Goal: Information Seeking & Learning: Learn about a topic

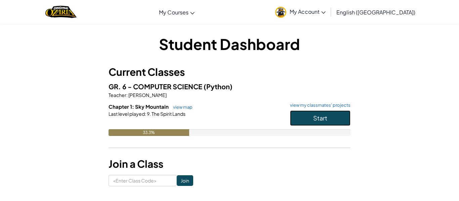
click at [325, 119] on span "Start" at bounding box center [320, 118] width 14 height 8
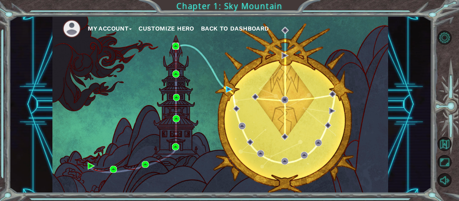
click at [179, 47] on img at bounding box center [175, 46] width 7 height 7
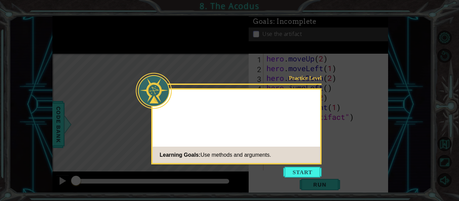
click at [306, 179] on icon at bounding box center [229, 100] width 459 height 201
click at [304, 170] on button "Start" at bounding box center [302, 172] width 38 height 11
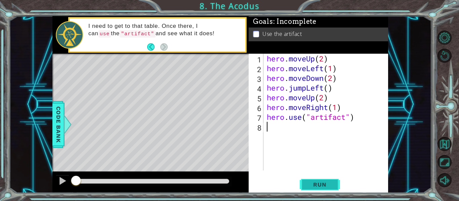
click at [327, 188] on span "Run" at bounding box center [320, 184] width 27 height 7
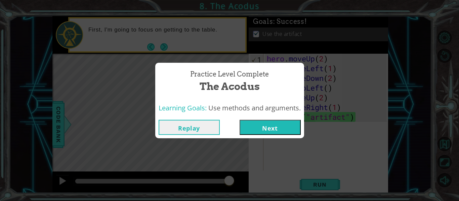
click at [269, 130] on button "Next" at bounding box center [270, 127] width 61 height 15
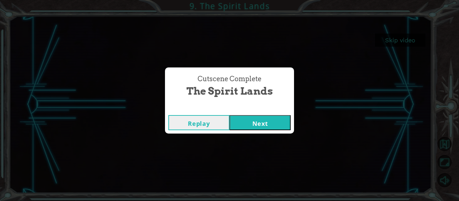
click at [258, 128] on button "Next" at bounding box center [260, 122] width 61 height 15
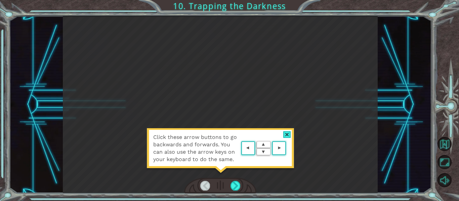
click at [288, 149] on area at bounding box center [288, 149] width 0 height 0
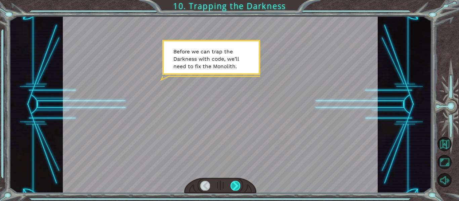
click at [238, 186] on div at bounding box center [236, 185] width 10 height 9
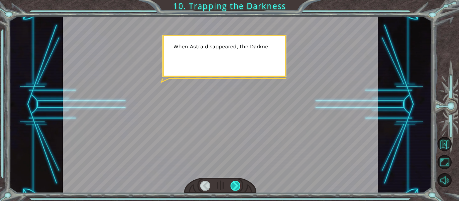
click at [237, 190] on div at bounding box center [236, 185] width 10 height 9
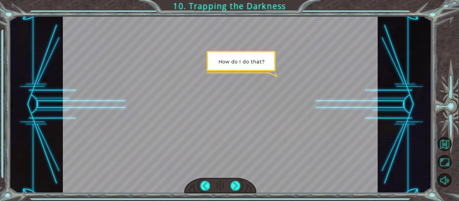
click at [239, 192] on div at bounding box center [220, 186] width 73 height 16
click at [239, 190] on div at bounding box center [236, 185] width 10 height 9
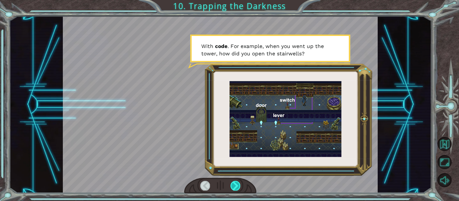
click at [237, 184] on div at bounding box center [236, 185] width 10 height 9
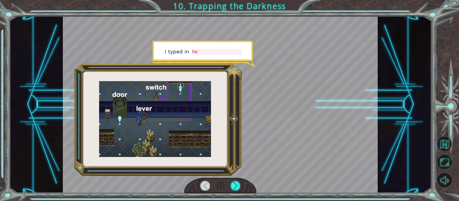
click at [250, 190] on div at bounding box center [220, 186] width 73 height 16
click at [238, 192] on div at bounding box center [220, 186] width 73 height 16
click at [235, 191] on div at bounding box center [220, 186] width 73 height 16
click at [240, 185] on div at bounding box center [236, 185] width 10 height 9
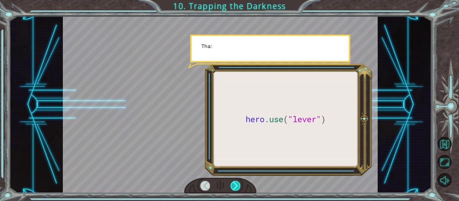
click at [236, 190] on div at bounding box center [236, 185] width 10 height 9
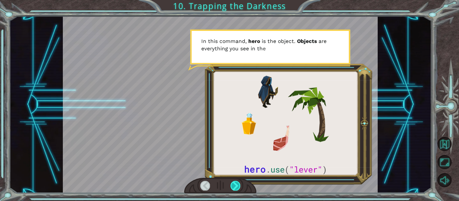
click at [234, 188] on div at bounding box center [236, 185] width 10 height 9
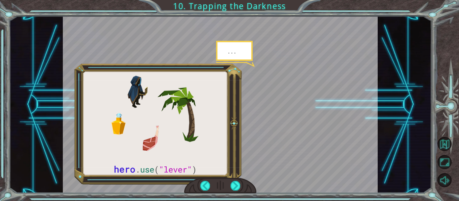
click at [246, 184] on div at bounding box center [220, 186] width 73 height 16
click at [237, 191] on div at bounding box center [220, 186] width 73 height 16
click at [234, 183] on div at bounding box center [236, 185] width 10 height 9
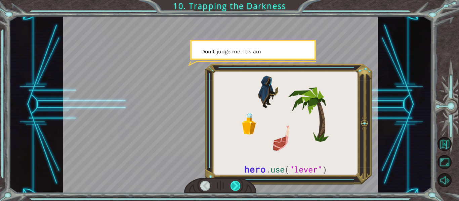
click at [236, 190] on div at bounding box center [236, 185] width 10 height 9
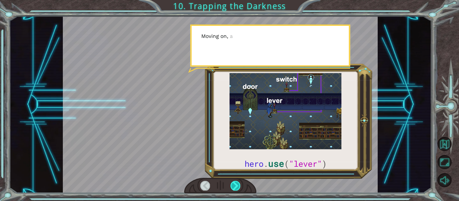
click at [235, 187] on div at bounding box center [236, 185] width 10 height 9
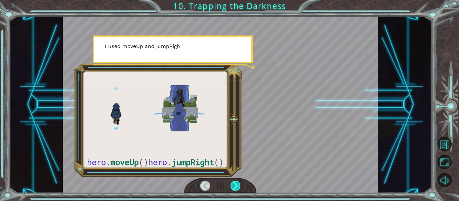
click at [240, 186] on div at bounding box center [236, 185] width 10 height 9
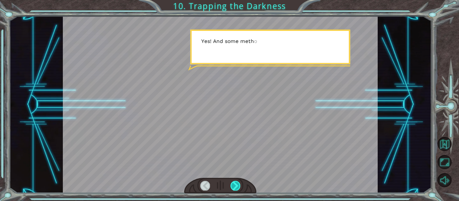
click at [240, 188] on div at bounding box center [236, 185] width 10 height 9
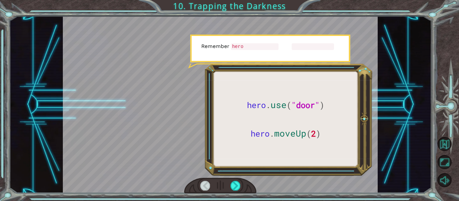
click at [242, 190] on div at bounding box center [220, 186] width 73 height 16
click at [237, 188] on div at bounding box center [236, 185] width 10 height 9
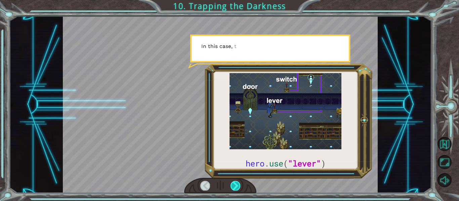
click at [236, 189] on div at bounding box center [236, 185] width 10 height 9
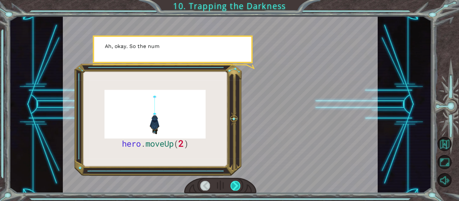
click at [239, 186] on div at bounding box center [236, 185] width 10 height 9
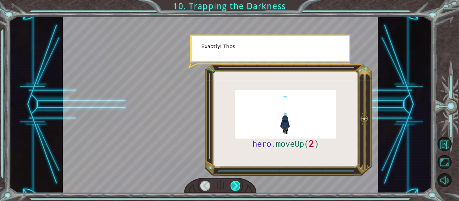
click at [239, 186] on div at bounding box center [236, 185] width 10 height 9
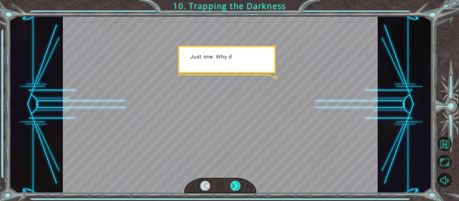
click at [240, 188] on div at bounding box center [236, 185] width 10 height 9
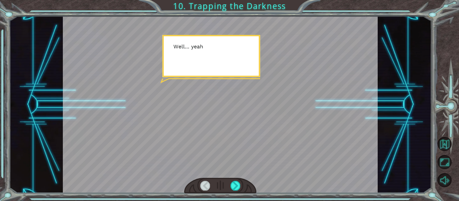
click at [241, 189] on div at bounding box center [220, 186] width 73 height 16
click at [240, 192] on div at bounding box center [220, 186] width 73 height 16
click at [239, 187] on div at bounding box center [236, 185] width 10 height 9
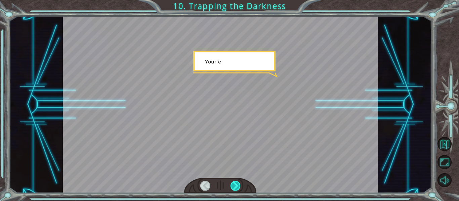
click at [239, 187] on div at bounding box center [236, 185] width 10 height 9
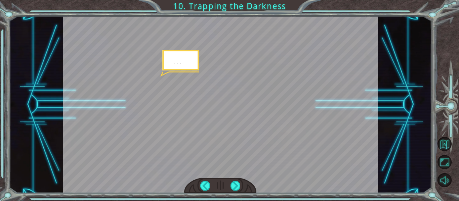
click at [243, 192] on div at bounding box center [220, 186] width 73 height 16
click at [238, 186] on div at bounding box center [236, 185] width 10 height 9
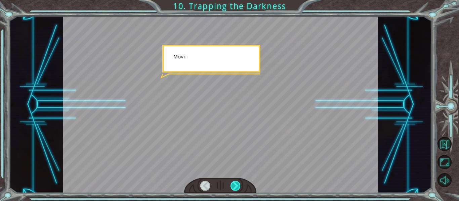
click at [238, 186] on div at bounding box center [236, 185] width 10 height 9
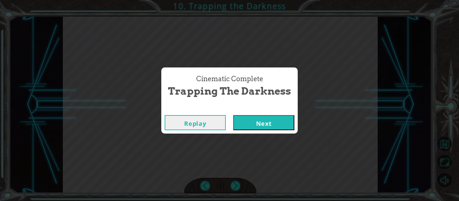
click at [243, 186] on div "Cinematic Complete Trapping the Darkness Replay Next" at bounding box center [229, 100] width 459 height 201
click at [280, 126] on button "Next" at bounding box center [263, 122] width 61 height 15
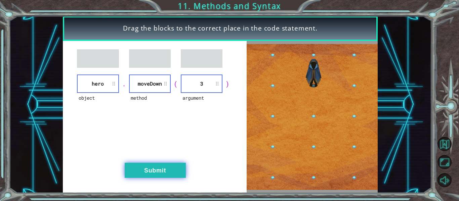
click at [164, 169] on button "Submit" at bounding box center [155, 170] width 61 height 15
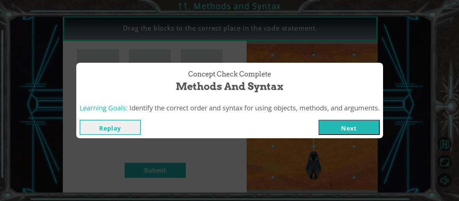
click at [359, 127] on button "Next" at bounding box center [349, 127] width 61 height 15
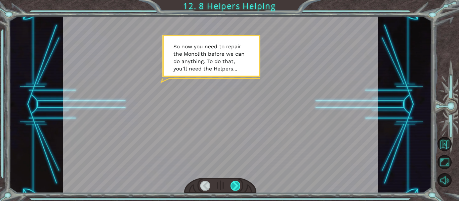
click at [237, 188] on div at bounding box center [236, 185] width 10 height 9
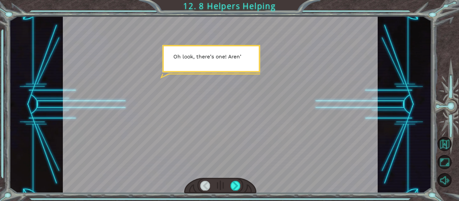
click at [235, 191] on div at bounding box center [220, 186] width 73 height 16
click at [237, 187] on div at bounding box center [236, 185] width 10 height 9
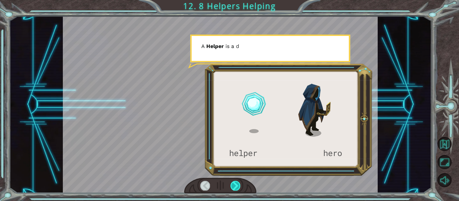
click at [237, 187] on div at bounding box center [236, 185] width 10 height 9
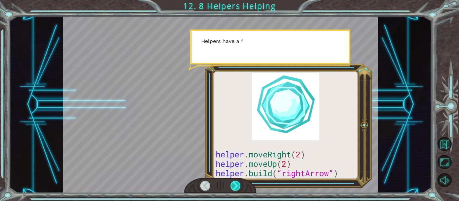
click at [239, 187] on div at bounding box center [236, 185] width 10 height 9
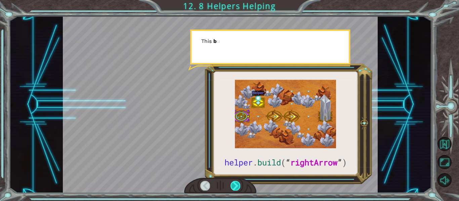
click at [233, 188] on div at bounding box center [236, 185] width 10 height 9
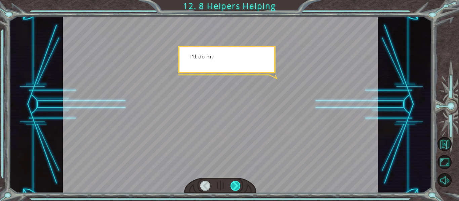
click at [232, 187] on div at bounding box center [236, 185] width 10 height 9
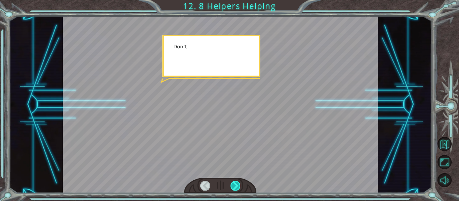
click at [235, 183] on div at bounding box center [236, 185] width 10 height 9
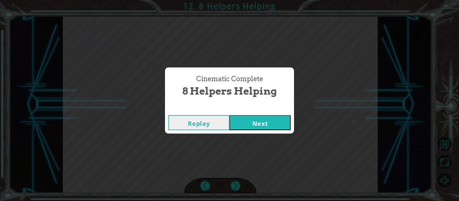
click at [264, 122] on button "Next" at bounding box center [260, 122] width 61 height 15
